Goal: Task Accomplishment & Management: Manage account settings

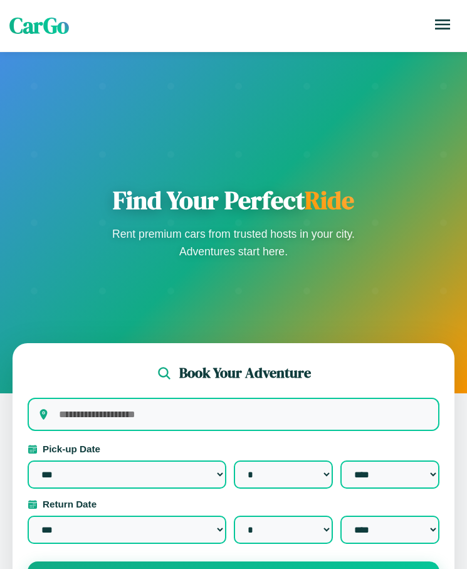
select select "*"
click at [443, 24] on icon at bounding box center [442, 24] width 15 height 10
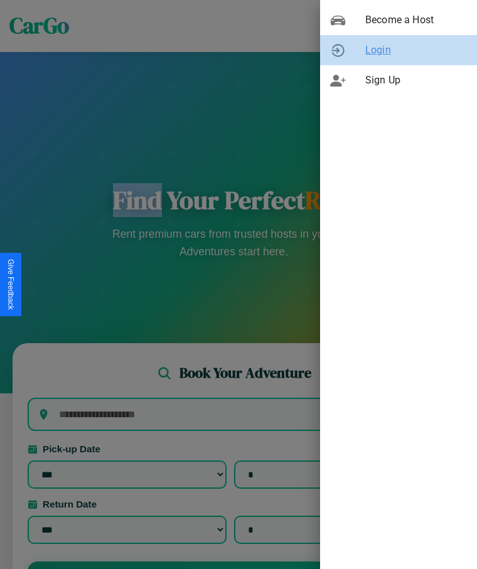
click at [398, 50] on span "Login" at bounding box center [416, 50] width 102 height 15
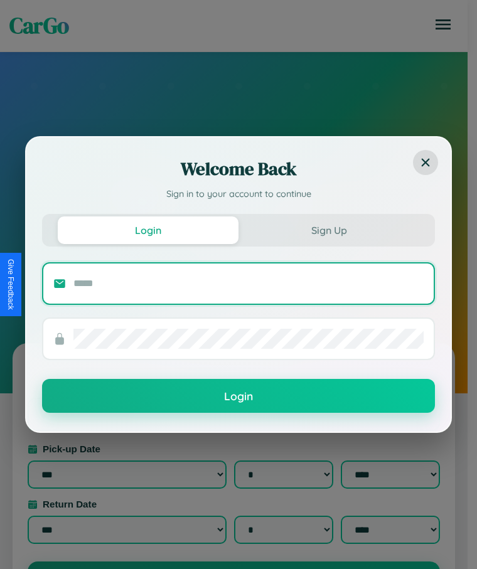
click at [248, 283] on input "text" at bounding box center [248, 284] width 350 height 20
type input "**********"
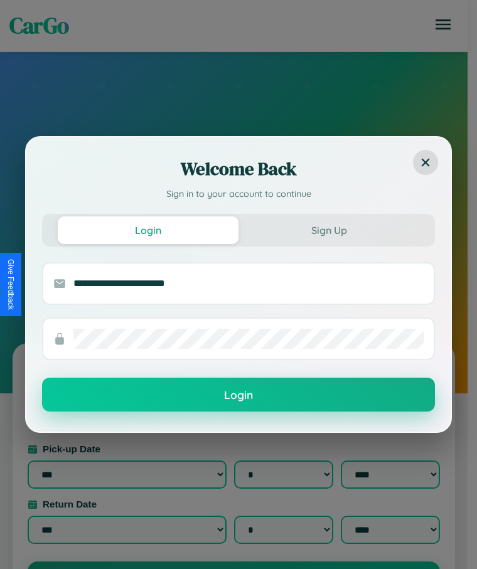
click at [238, 395] on button "Login" at bounding box center [238, 395] width 393 height 34
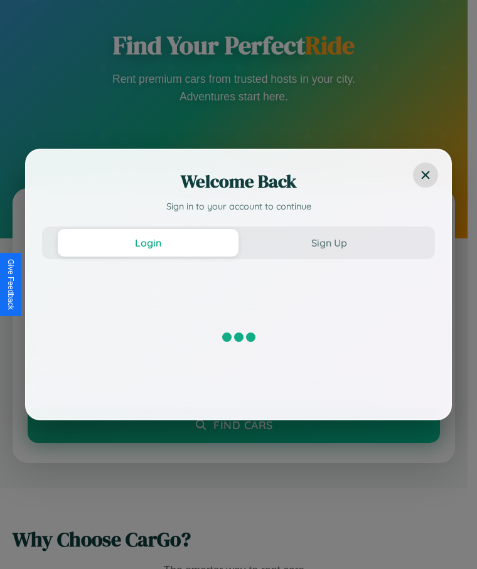
scroll to position [199, 0]
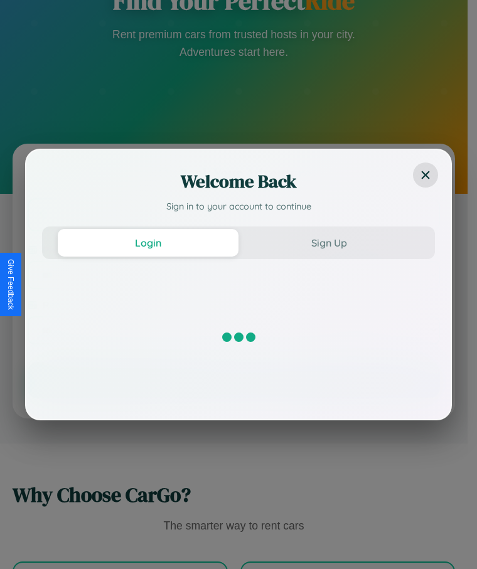
click at [233, 284] on div at bounding box center [238, 337] width 393 height 125
click at [233, 216] on div "Welcome Back Sign in to your account to continue" at bounding box center [238, 188] width 424 height 77
